Goal: Information Seeking & Learning: Learn about a topic

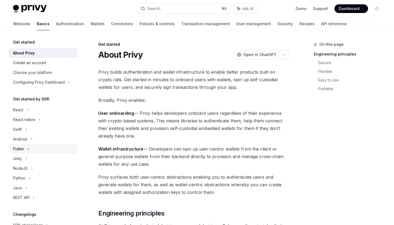
click at [25, 148] on div "Flutter" at bounding box center [43, 149] width 69 height 10
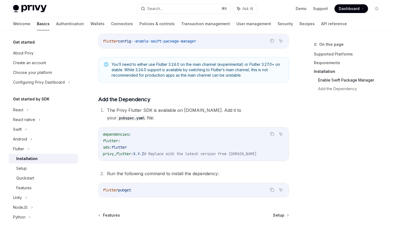
scroll to position [232, 0]
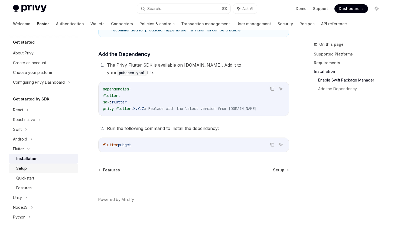
click at [18, 169] on div "Setup" at bounding box center [21, 168] width 11 height 6
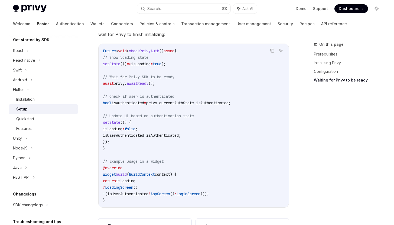
scroll to position [502, 0]
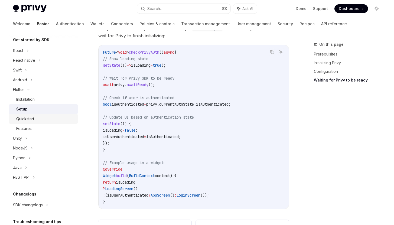
click at [32, 118] on div "Quickstart" at bounding box center [25, 119] width 18 height 6
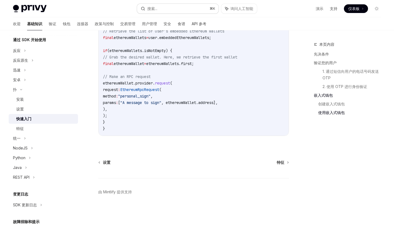
scroll to position [1009, 0]
click at [319, 8] on font "演示" at bounding box center [320, 8] width 8 height 5
click at [49, 24] on font "验证" at bounding box center [53, 23] width 8 height 5
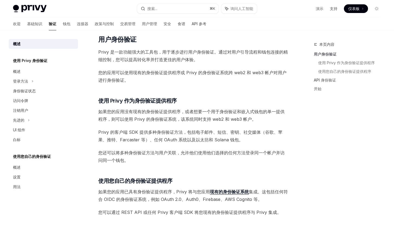
scroll to position [92, 0]
click at [29, 81] on div "登录方法" at bounding box center [43, 81] width 69 height 10
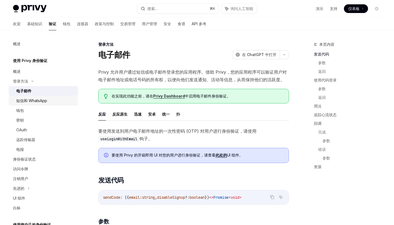
click at [33, 101] on font "短信和 WhatsApp" at bounding box center [31, 100] width 31 height 5
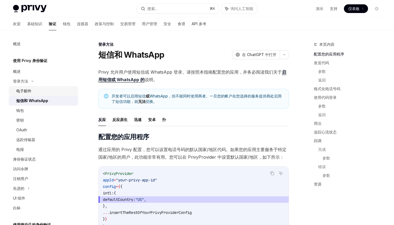
click at [29, 94] on div "电子邮件" at bounding box center [23, 91] width 15 height 6
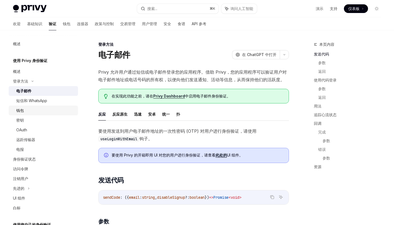
click at [25, 110] on div "钱包" at bounding box center [45, 110] width 58 height 6
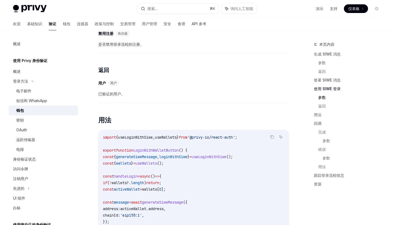
scroll to position [540, 0]
click at [47, 157] on div "身份验证状态" at bounding box center [44, 159] width 62 height 6
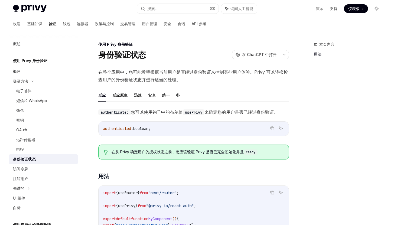
scroll to position [1, 0]
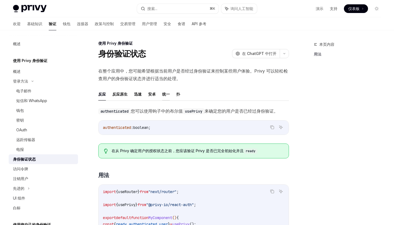
click at [164, 95] on font "统一" at bounding box center [166, 94] width 8 height 5
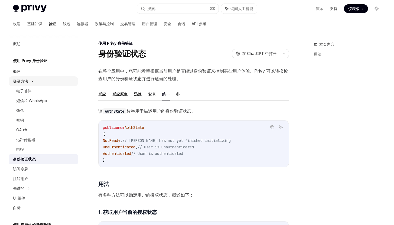
click at [29, 78] on div "登录方法" at bounding box center [43, 81] width 69 height 10
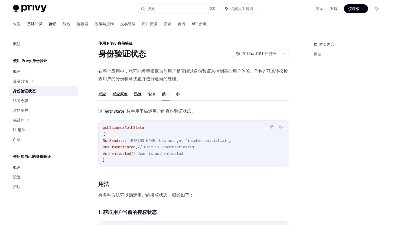
click at [27, 21] on font "基础知识" at bounding box center [34, 23] width 15 height 5
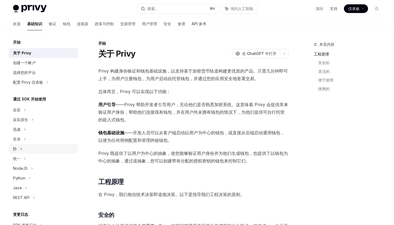
click at [29, 148] on div "扑" at bounding box center [43, 149] width 69 height 10
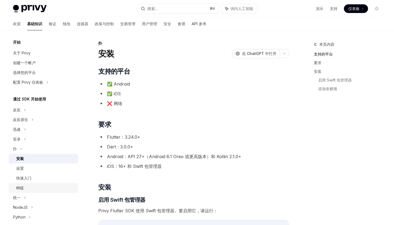
click at [31, 185] on div "特征" at bounding box center [45, 188] width 58 height 6
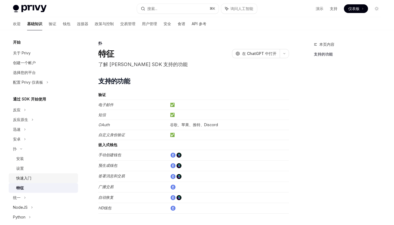
click at [30, 178] on font "快速入门" at bounding box center [23, 178] width 15 height 5
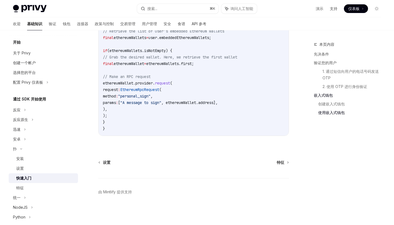
scroll to position [1012, 0]
click at [19, 185] on font "特征" at bounding box center [20, 187] width 8 height 5
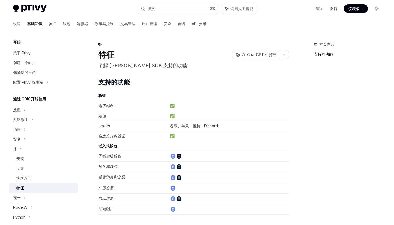
click at [49, 25] on font "验证" at bounding box center [53, 23] width 8 height 5
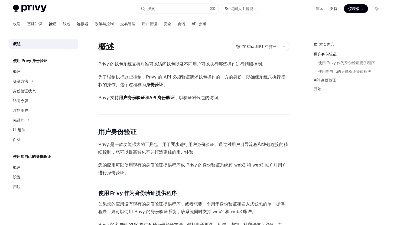
click at [77, 25] on font "连接器" at bounding box center [82, 23] width 11 height 5
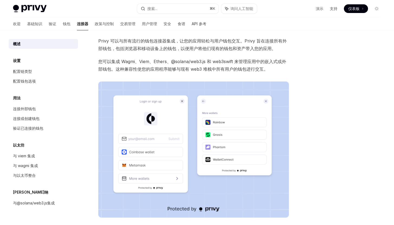
scroll to position [24, 0]
click at [95, 24] on font "政策与控制" at bounding box center [104, 23] width 19 height 5
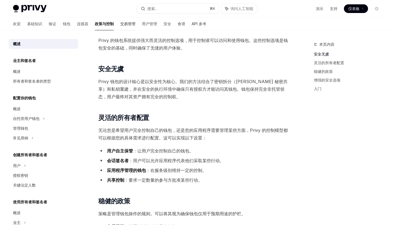
click at [120, 23] on font "交易管理" at bounding box center [127, 23] width 15 height 5
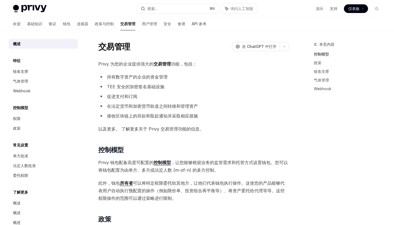
click at [143, 26] on div "欢迎 基础知识 验证 钱包 连接器 政策与控制 交易管理 用户管理 安全 食谱 API 参考" at bounding box center [109, 23] width 193 height 13
click at [142, 26] on font "用户管理" at bounding box center [149, 23] width 15 height 5
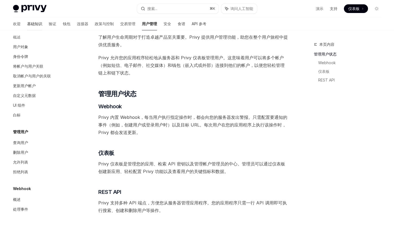
scroll to position [25, 0]
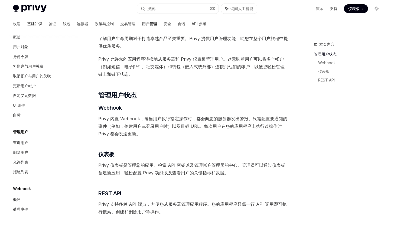
click at [27, 22] on font "基础知识" at bounding box center [34, 23] width 15 height 5
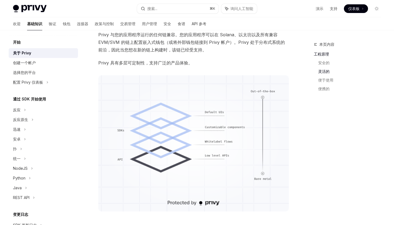
scroll to position [318, 0]
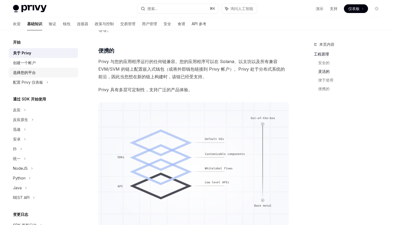
click at [33, 72] on font "选择您的平台" at bounding box center [24, 72] width 23 height 5
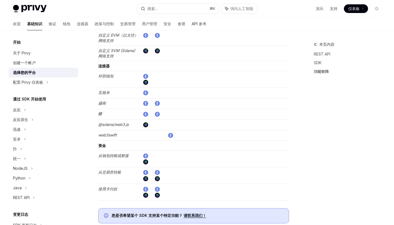
scroll to position [894, 0]
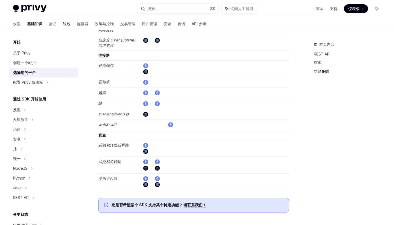
click at [63, 24] on font "钱包" at bounding box center [67, 23] width 8 height 5
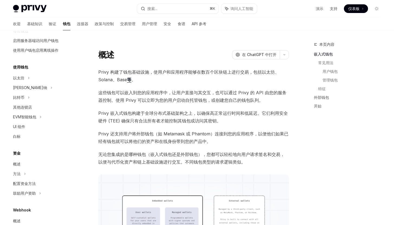
scroll to position [93, 0]
click at [192, 25] on font "API 参考" at bounding box center [199, 23] width 15 height 5
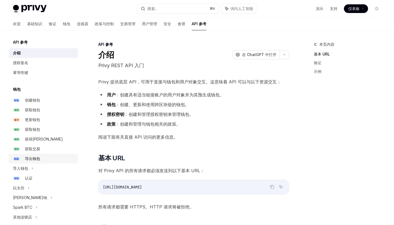
click at [33, 161] on font "导出钱包" at bounding box center [32, 158] width 15 height 5
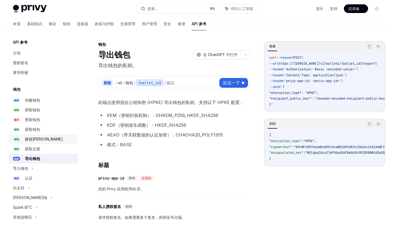
click at [30, 143] on link "得到 获得[PERSON_NAME]" at bounding box center [43, 139] width 69 height 10
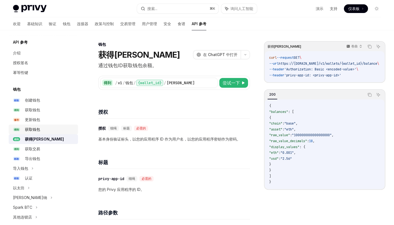
click at [27, 130] on font "获取钱包" at bounding box center [32, 129] width 15 height 5
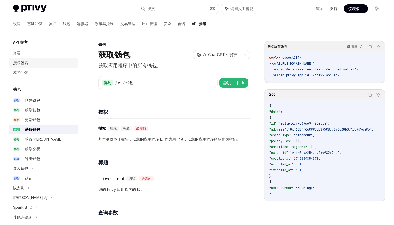
click at [30, 64] on div "授权签名" at bounding box center [44, 63] width 62 height 6
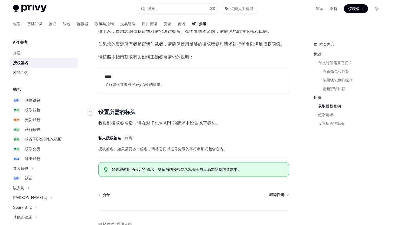
scroll to position [799, 0]
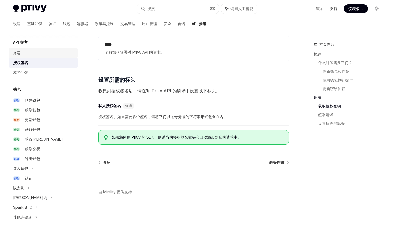
click at [20, 56] on div "介绍" at bounding box center [17, 53] width 8 height 6
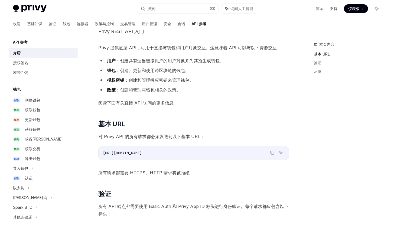
scroll to position [43, 0]
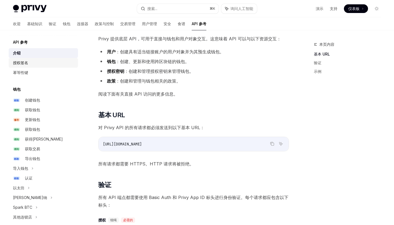
click at [24, 65] on font "授权签名" at bounding box center [20, 62] width 15 height 5
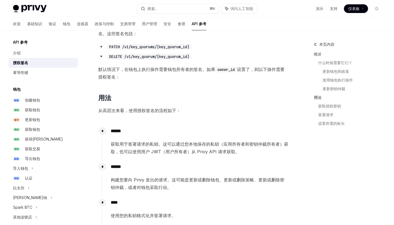
scroll to position [587, 0]
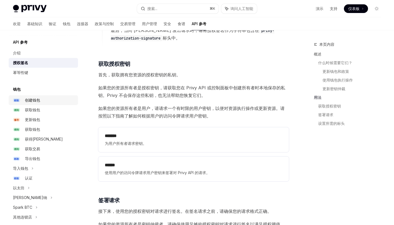
click at [37, 100] on font "创建钱包" at bounding box center [32, 100] width 15 height 5
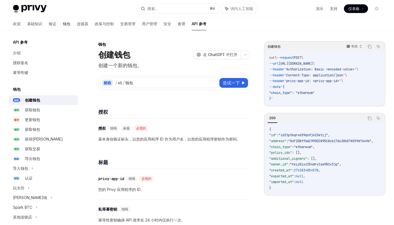
click at [63, 24] on font "钱包" at bounding box center [67, 23] width 8 height 5
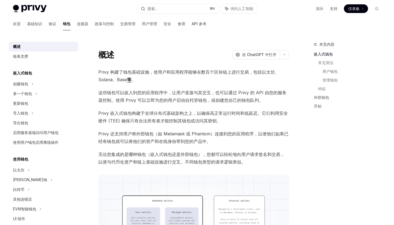
click at [60, 24] on div "欢迎 基础知识 验证 钱包 连接器 政策与控制 交易管理 用户管理 安全 食谱 API 参考" at bounding box center [109, 23] width 193 height 13
click at [77, 24] on font "连接器" at bounding box center [82, 23] width 11 height 5
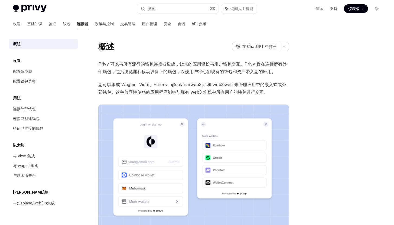
click at [143, 24] on font "用户管理" at bounding box center [149, 23] width 15 height 5
click at [163, 25] on font "安全" at bounding box center [167, 23] width 8 height 5
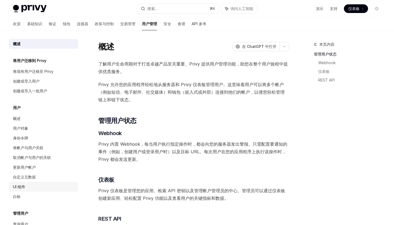
click at [19, 188] on font "UI 组件" at bounding box center [19, 186] width 12 height 5
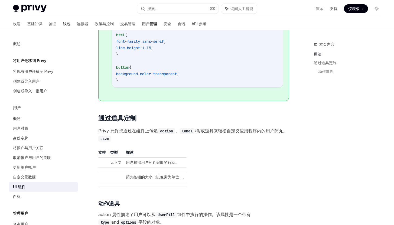
scroll to position [701, 0]
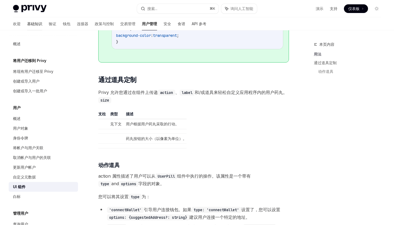
click at [27, 24] on font "基础知识" at bounding box center [34, 23] width 15 height 5
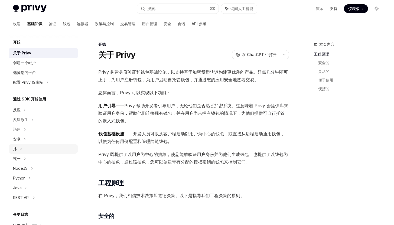
click at [21, 148] on icon at bounding box center [21, 149] width 1 height 2
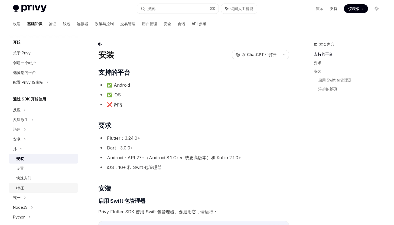
click at [25, 184] on link "特征" at bounding box center [43, 188] width 69 height 10
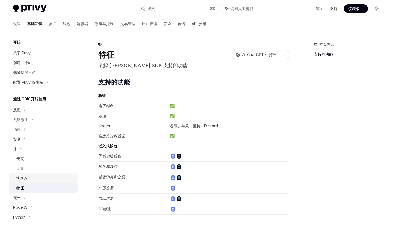
click at [24, 178] on font "快速入门" at bounding box center [23, 178] width 15 height 5
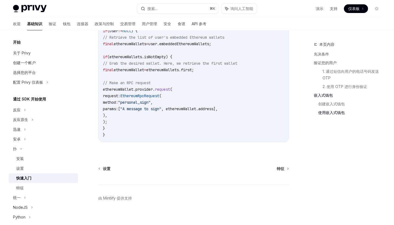
scroll to position [1012, 0]
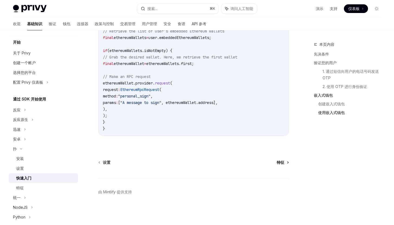
click at [281, 162] on font "特征" at bounding box center [281, 162] width 8 height 5
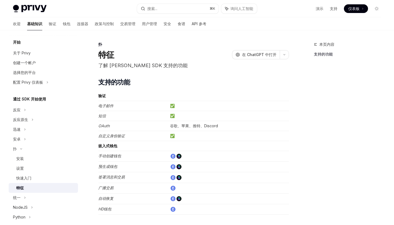
scroll to position [70, 0]
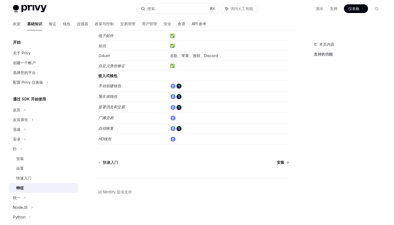
click at [282, 162] on font "安装" at bounding box center [281, 162] width 8 height 5
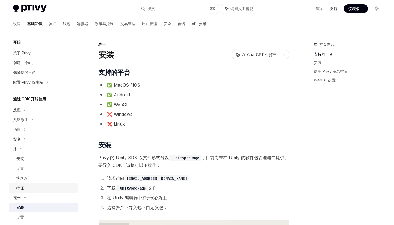
click at [26, 184] on link "特征" at bounding box center [43, 188] width 69 height 10
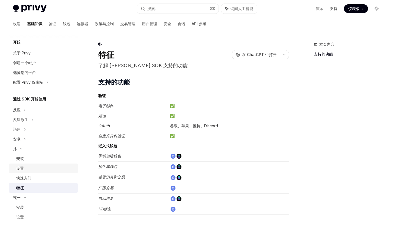
click at [27, 167] on div "设置" at bounding box center [45, 168] width 58 height 6
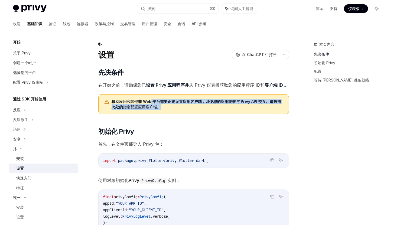
drag, startPoint x: 160, startPoint y: 106, endPoint x: 165, endPoint y: 103, distance: 5.5
click at [151, 100] on span "移动应用和其他非 Web 平台需要正确设置应用客户端，以便您的应用能够与 Privy API 交互。请按照此处的 指南配置应用客户端 。" at bounding box center [197, 104] width 172 height 11
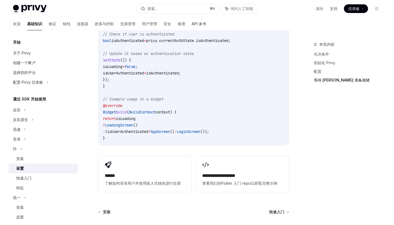
scroll to position [515, 0]
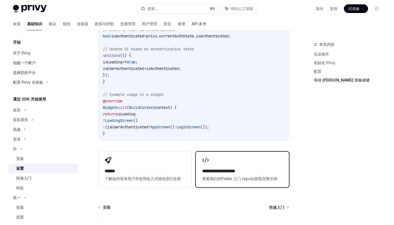
click at [224, 175] on div "**********" at bounding box center [242, 175] width 80 height 14
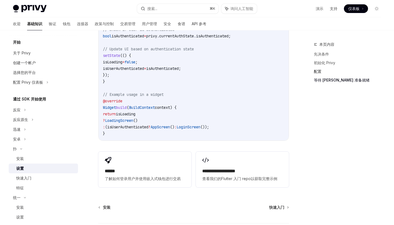
click at [320, 72] on font "配置" at bounding box center [318, 71] width 8 height 5
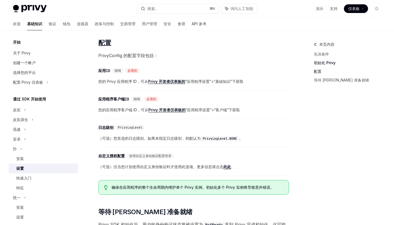
scroll to position [215, 0]
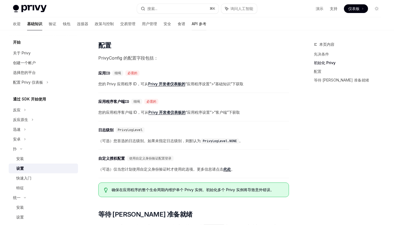
click at [192, 24] on font "API 参考" at bounding box center [199, 23] width 15 height 5
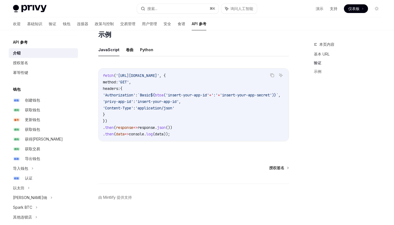
scroll to position [339, 0]
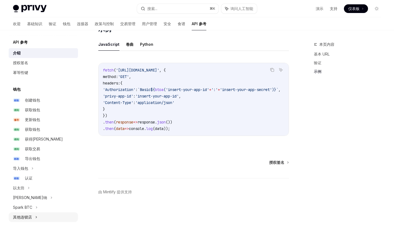
click at [29, 216] on font "其他连锁店" at bounding box center [22, 217] width 19 height 5
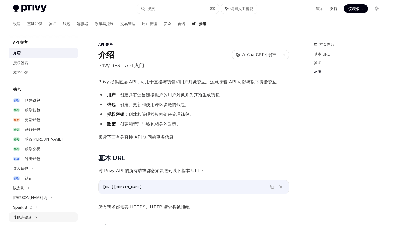
scroll to position [99, 0]
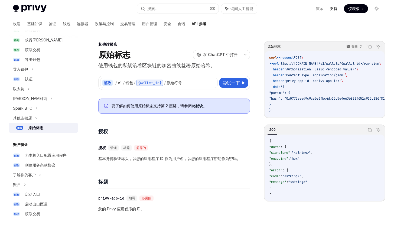
click at [337, 8] on font "支持" at bounding box center [334, 8] width 8 height 5
click at [354, 9] on font "仪表板" at bounding box center [353, 8] width 11 height 5
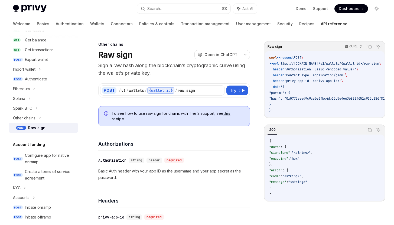
click at [325, 26] on div "Welcome Basics Authentication Wallets Connectors Policies & controls Transactio…" at bounding box center [197, 23] width 394 height 13
click at [319, 10] on link "Support" at bounding box center [320, 8] width 15 height 5
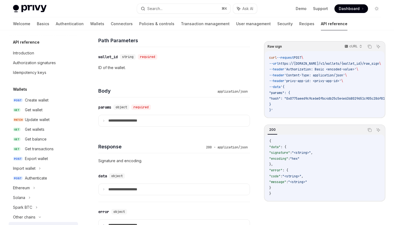
scroll to position [373, 0]
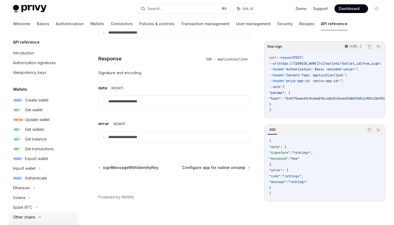
click at [40, 220] on div "Other chains" at bounding box center [43, 217] width 69 height 10
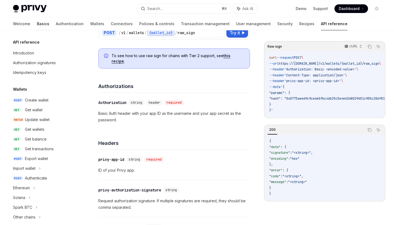
scroll to position [56, 0]
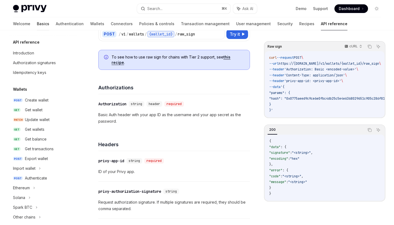
click at [37, 23] on link "Basics" at bounding box center [43, 23] width 12 height 13
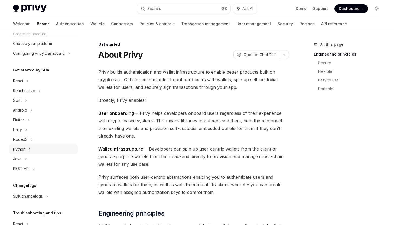
scroll to position [63, 0]
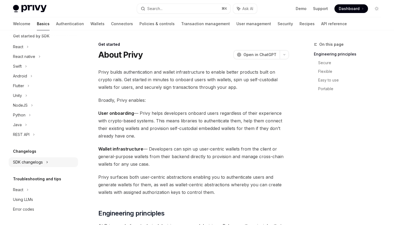
click at [23, 50] on div "SDK changelogs" at bounding box center [18, 47] width 10 height 6
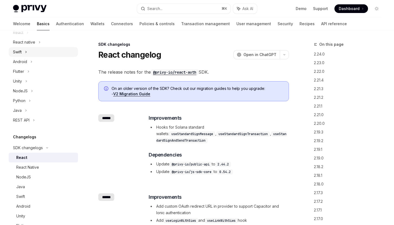
scroll to position [70, 0]
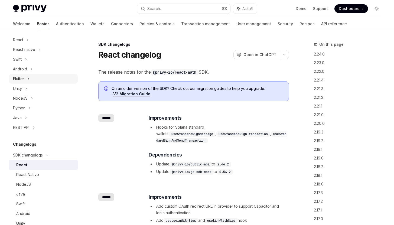
click at [20, 77] on div "Flutter" at bounding box center [18, 78] width 11 height 6
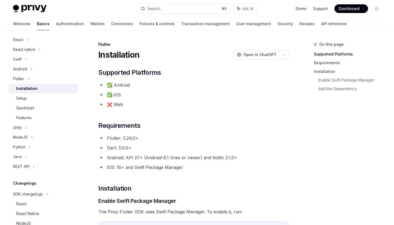
click at [31, 87] on div "Installation" at bounding box center [26, 88] width 21 height 6
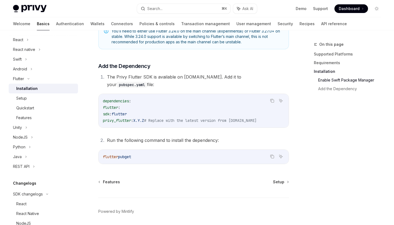
scroll to position [224, 0]
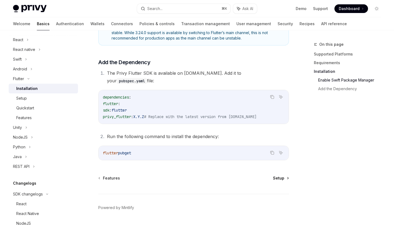
click at [278, 175] on span "Setup" at bounding box center [278, 177] width 11 height 5
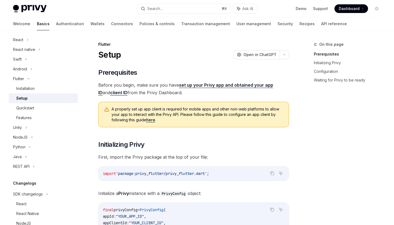
click at [147, 119] on link "here" at bounding box center [150, 119] width 9 height 5
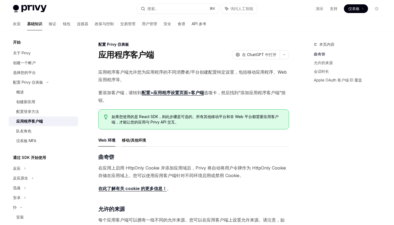
click at [134, 140] on font "移动/其他环境" at bounding box center [134, 140] width 24 height 5
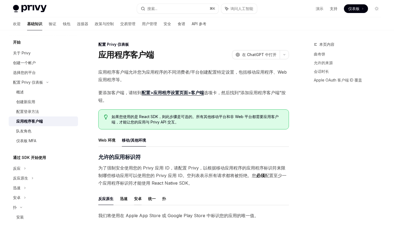
click at [141, 201] on font "安卓" at bounding box center [138, 198] width 8 height 5
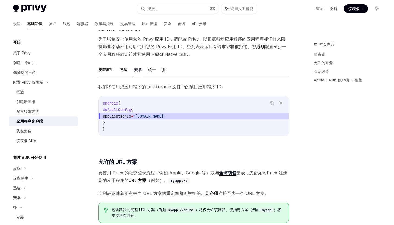
scroll to position [116, 0]
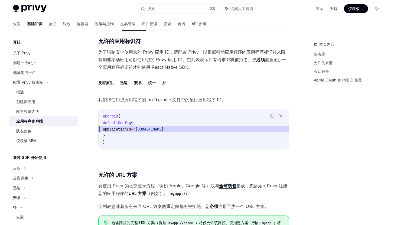
click at [155, 83] on font "统一" at bounding box center [152, 82] width 8 height 5
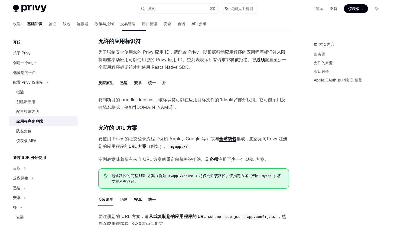
click at [162, 83] on font "扑" at bounding box center [164, 82] width 4 height 5
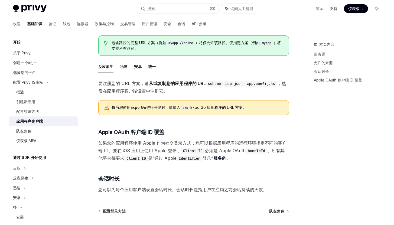
scroll to position [322, 0]
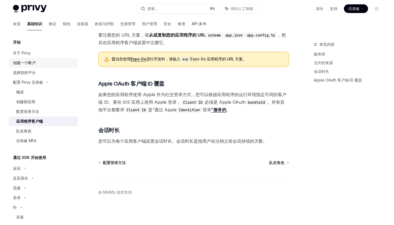
click at [28, 63] on font "创建一个帐户" at bounding box center [24, 62] width 23 height 5
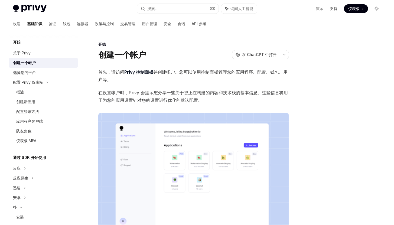
click at [139, 73] on font "Privy 控制面板" at bounding box center [138, 71] width 29 height 5
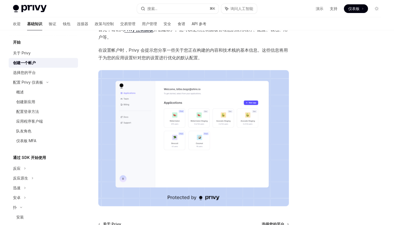
scroll to position [104, 0]
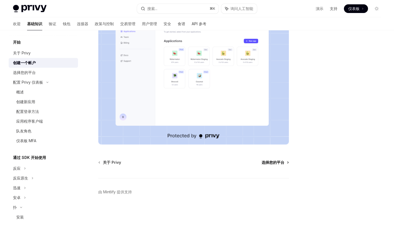
click at [271, 163] on font "选择您的平台" at bounding box center [272, 162] width 23 height 5
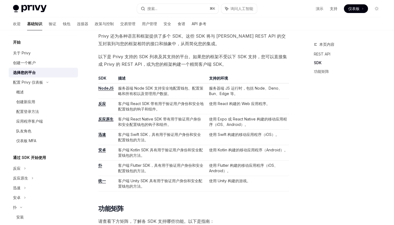
scroll to position [260, 0]
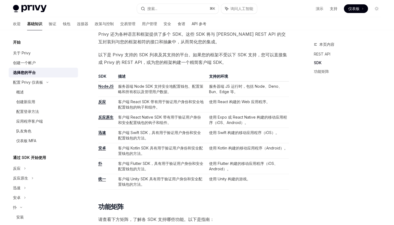
click at [99, 164] on font "扑" at bounding box center [100, 163] width 4 height 5
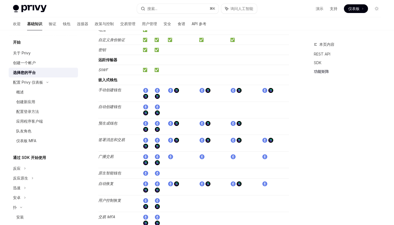
scroll to position [587, 0]
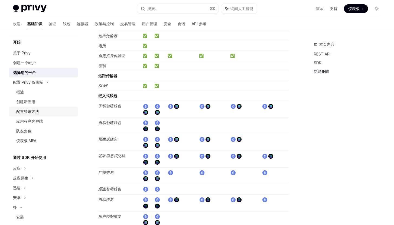
click at [31, 110] on font "配置登录方法" at bounding box center [27, 111] width 23 height 5
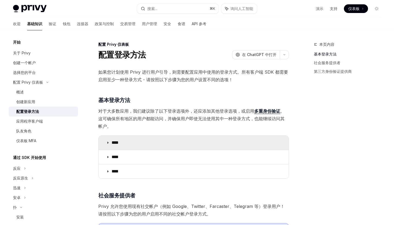
click at [179, 143] on summary "****" at bounding box center [193, 143] width 190 height 14
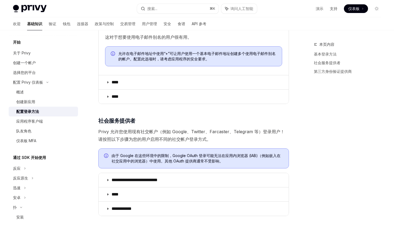
scroll to position [195, 0]
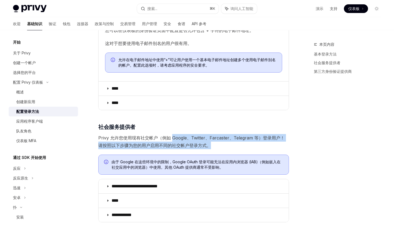
drag, startPoint x: 172, startPoint y: 137, endPoint x: 249, endPoint y: 142, distance: 77.8
click at [249, 142] on span "Privy 允许您使用现有社交帐户（例如 Google、Twitter、Farcaster、Telegram 等）登录用户！请按照以下步骤为您的用户启用不同的…" at bounding box center [193, 141] width 190 height 15
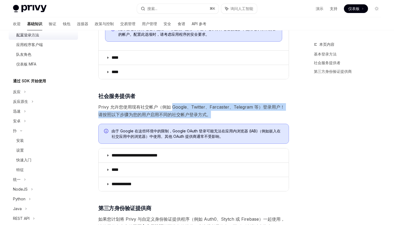
scroll to position [173, 0]
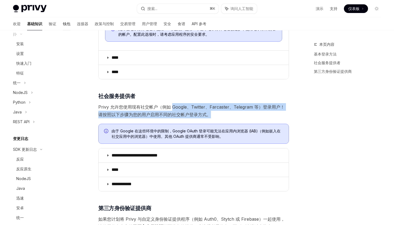
click at [63, 24] on font "钱包" at bounding box center [67, 23] width 8 height 5
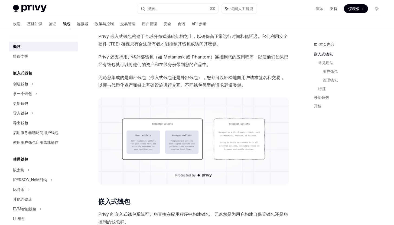
scroll to position [86, 0]
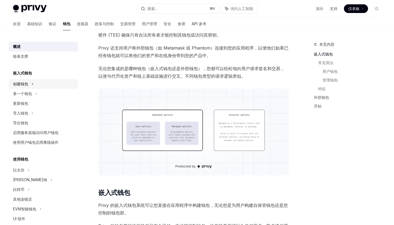
drag, startPoint x: 34, startPoint y: 84, endPoint x: 44, endPoint y: 86, distance: 9.9
click at [34, 84] on div "创建钱包" at bounding box center [43, 84] width 69 height 10
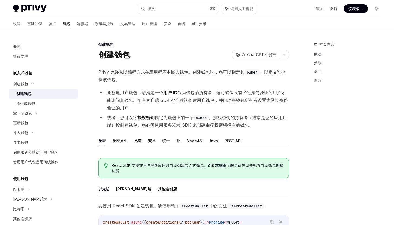
click at [163, 139] on font "统一" at bounding box center [166, 140] width 8 height 5
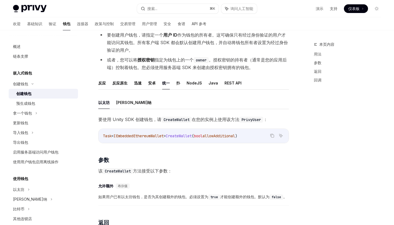
scroll to position [17, 0]
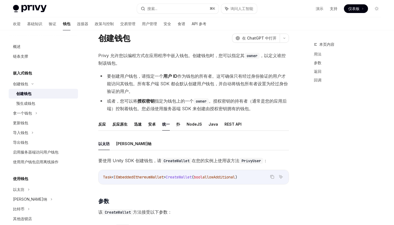
click at [208, 102] on code "owner" at bounding box center [200, 101] width 15 height 6
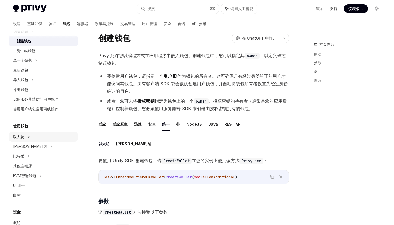
click at [21, 33] on font "以太坊" at bounding box center [20, 31] width 15 height 5
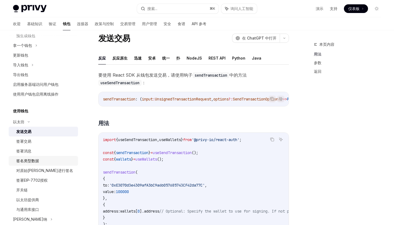
scroll to position [75, 0]
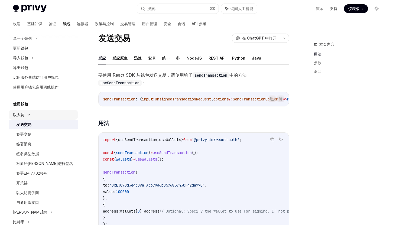
click at [29, 10] on icon at bounding box center [32, 9] width 6 height 2
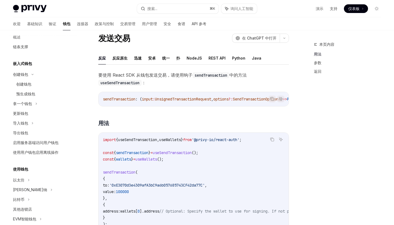
scroll to position [0, 0]
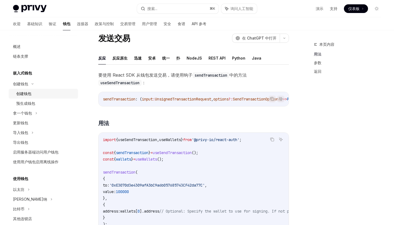
click at [30, 92] on font "创建钱包" at bounding box center [23, 93] width 15 height 5
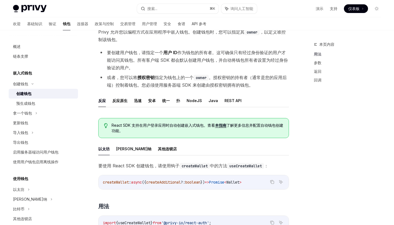
scroll to position [41, 0]
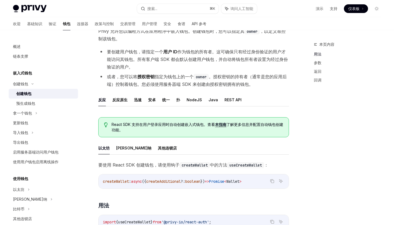
click at [62, 24] on div "欢迎 基础知识 验证 钱包 连接器 政策与控制 交易管理 用户管理 安全 食谱 API 参考" at bounding box center [109, 23] width 193 height 13
click at [77, 24] on font "连接器" at bounding box center [82, 23] width 11 height 5
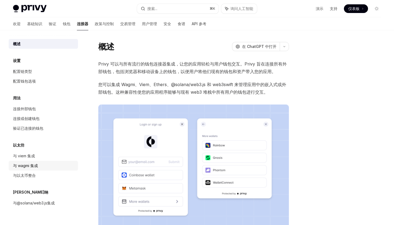
click at [31, 165] on font "与 wagmi 集成" at bounding box center [25, 165] width 25 height 5
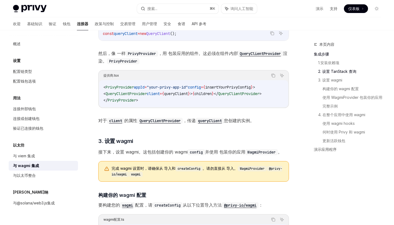
scroll to position [276, 0]
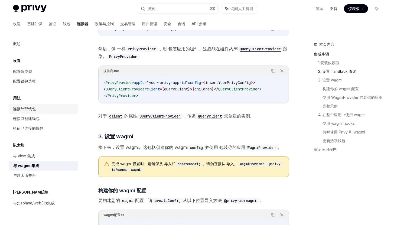
click at [33, 109] on font "连接外部钱包" at bounding box center [24, 108] width 23 height 5
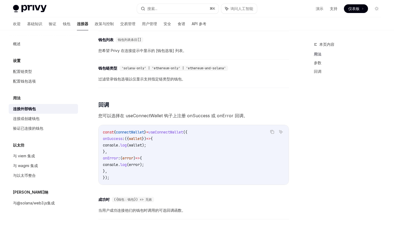
scroll to position [284, 0]
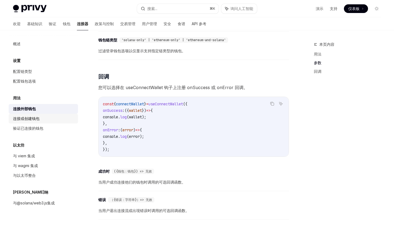
click at [33, 119] on font "连接或创建钱包" at bounding box center [26, 118] width 27 height 5
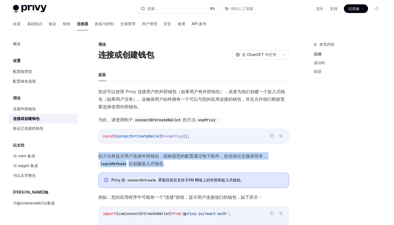
drag, startPoint x: 166, startPoint y: 164, endPoint x: 102, endPoint y: 151, distance: 65.6
click at [24, 70] on font "配置链类型" at bounding box center [22, 71] width 19 height 5
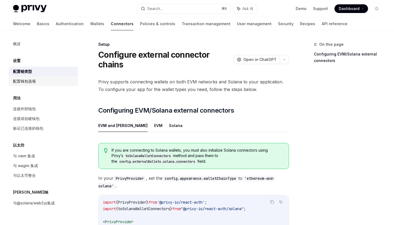
click at [27, 80] on font "配置钱包选项" at bounding box center [24, 81] width 23 height 5
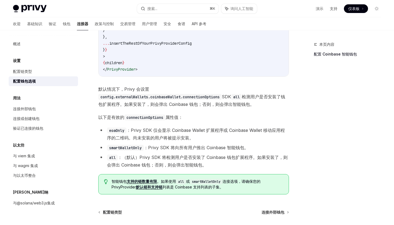
scroll to position [745, 0]
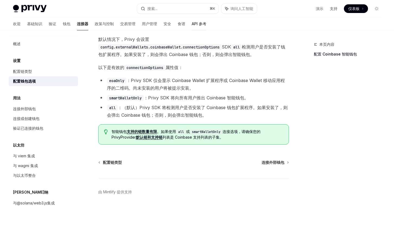
click at [192, 24] on font "API 参考" at bounding box center [199, 23] width 15 height 5
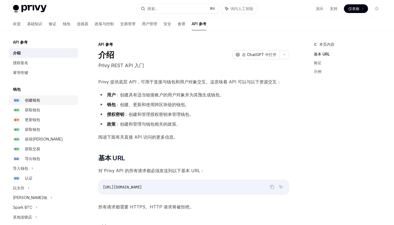
click at [37, 100] on font "创建钱包" at bounding box center [32, 100] width 15 height 5
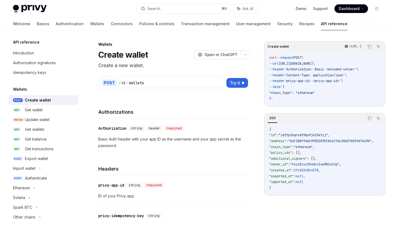
click at [168, 151] on div "​ Authorization string header required Basic Auth header with your app ID as th…" at bounding box center [174, 137] width 152 height 37
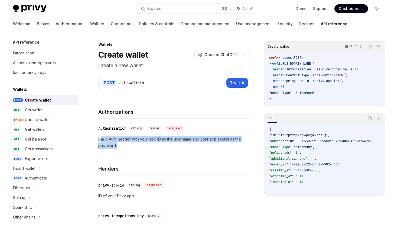
drag, startPoint x: 121, startPoint y: 147, endPoint x: 100, endPoint y: 139, distance: 22.2
click at [100, 139] on p "Basic Auth header with your app ID as the username and your app secret as the p…" at bounding box center [174, 142] width 152 height 13
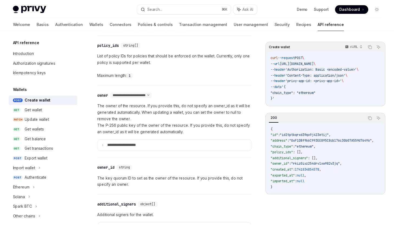
scroll to position [280, 0]
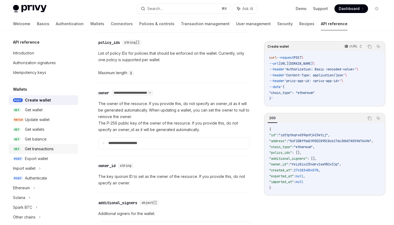
click at [34, 150] on div "Get transactions" at bounding box center [39, 149] width 29 height 6
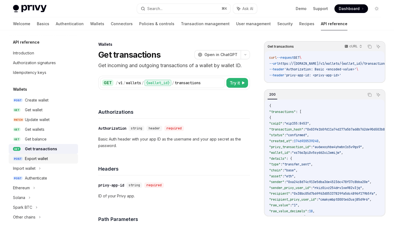
click at [41, 162] on link "POST Export wallet" at bounding box center [43, 159] width 69 height 10
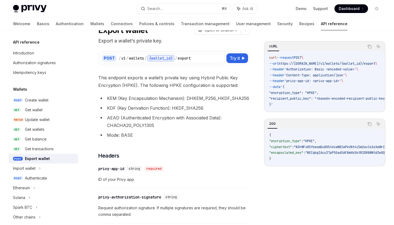
scroll to position [46, 0]
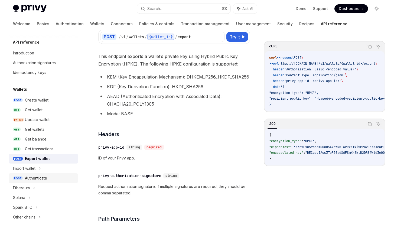
click at [45, 180] on div "Authenticate" at bounding box center [36, 178] width 22 height 6
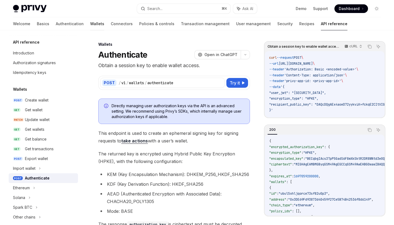
click at [90, 24] on link "Wallets" at bounding box center [97, 23] width 14 height 13
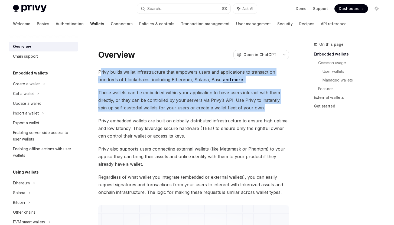
drag, startPoint x: 254, startPoint y: 109, endPoint x: 100, endPoint y: 73, distance: 157.7
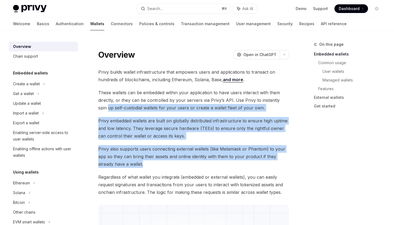
drag, startPoint x: 152, startPoint y: 164, endPoint x: 96, endPoint y: 109, distance: 77.9
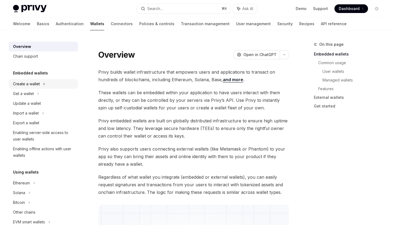
click at [31, 83] on div "Create a wallet" at bounding box center [26, 84] width 27 height 6
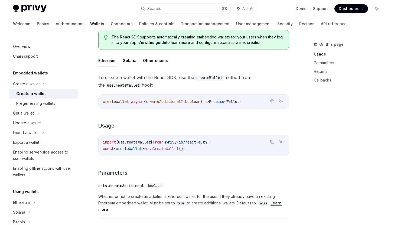
scroll to position [143, 0]
click at [153, 55] on button "Other chains" at bounding box center [155, 61] width 25 height 13
type textarea "*"
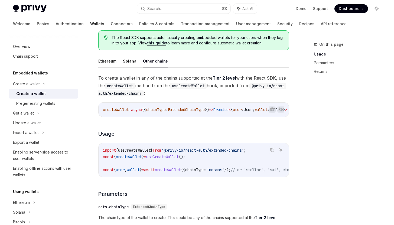
drag, startPoint x: 224, startPoint y: 108, endPoint x: 247, endPoint y: 110, distance: 23.1
click at [247, 110] on div "createWallet : async ({ chainType : ExtendedChainType }) => Promise < { user : …" at bounding box center [193, 110] width 190 height 14
